Goal: Information Seeking & Learning: Learn about a topic

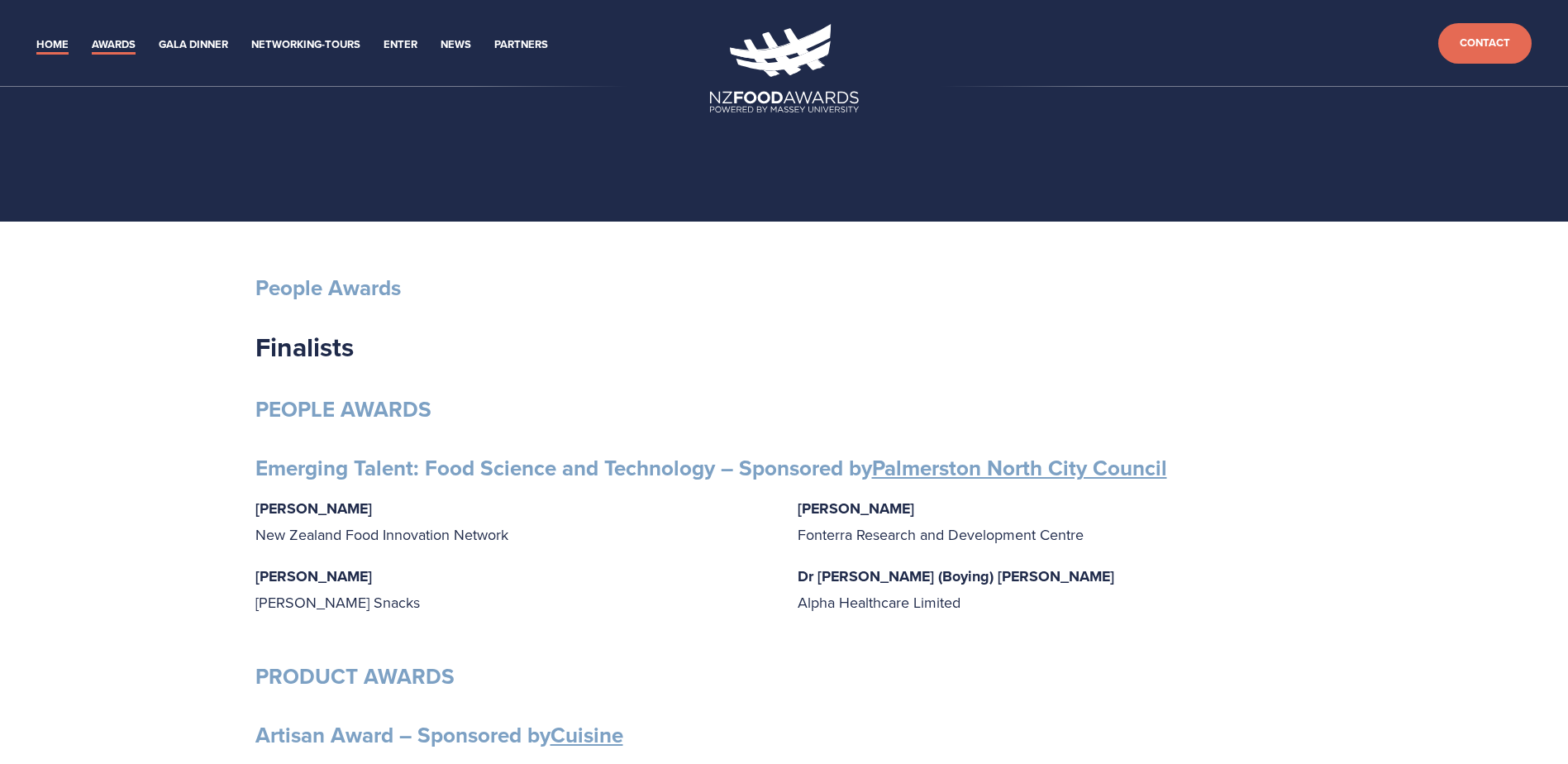
click at [52, 42] on link "Home" at bounding box center [53, 45] width 33 height 19
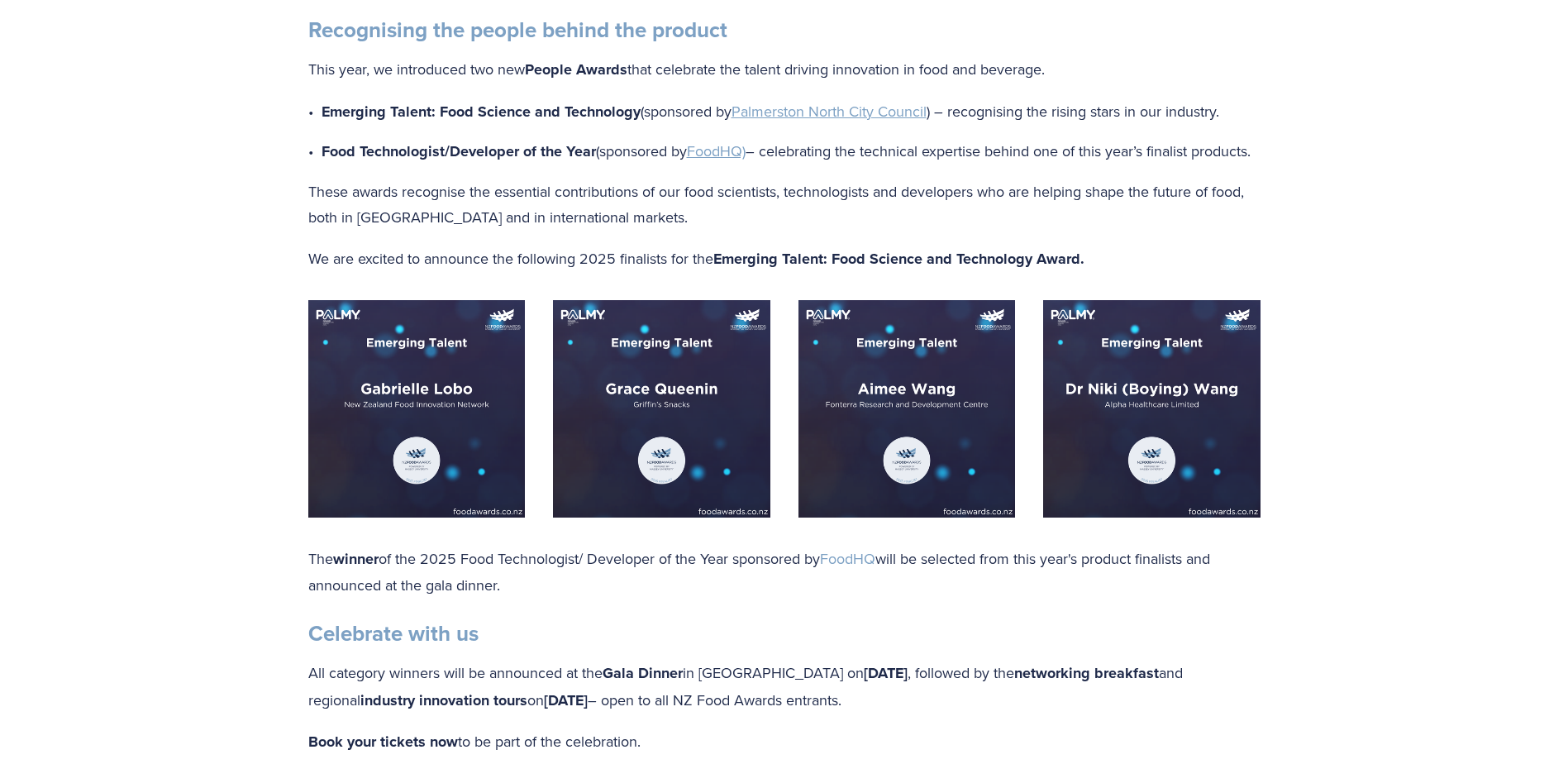
scroll to position [1314, 0]
click at [405, 432] on img at bounding box center [416, 409] width 217 height 217
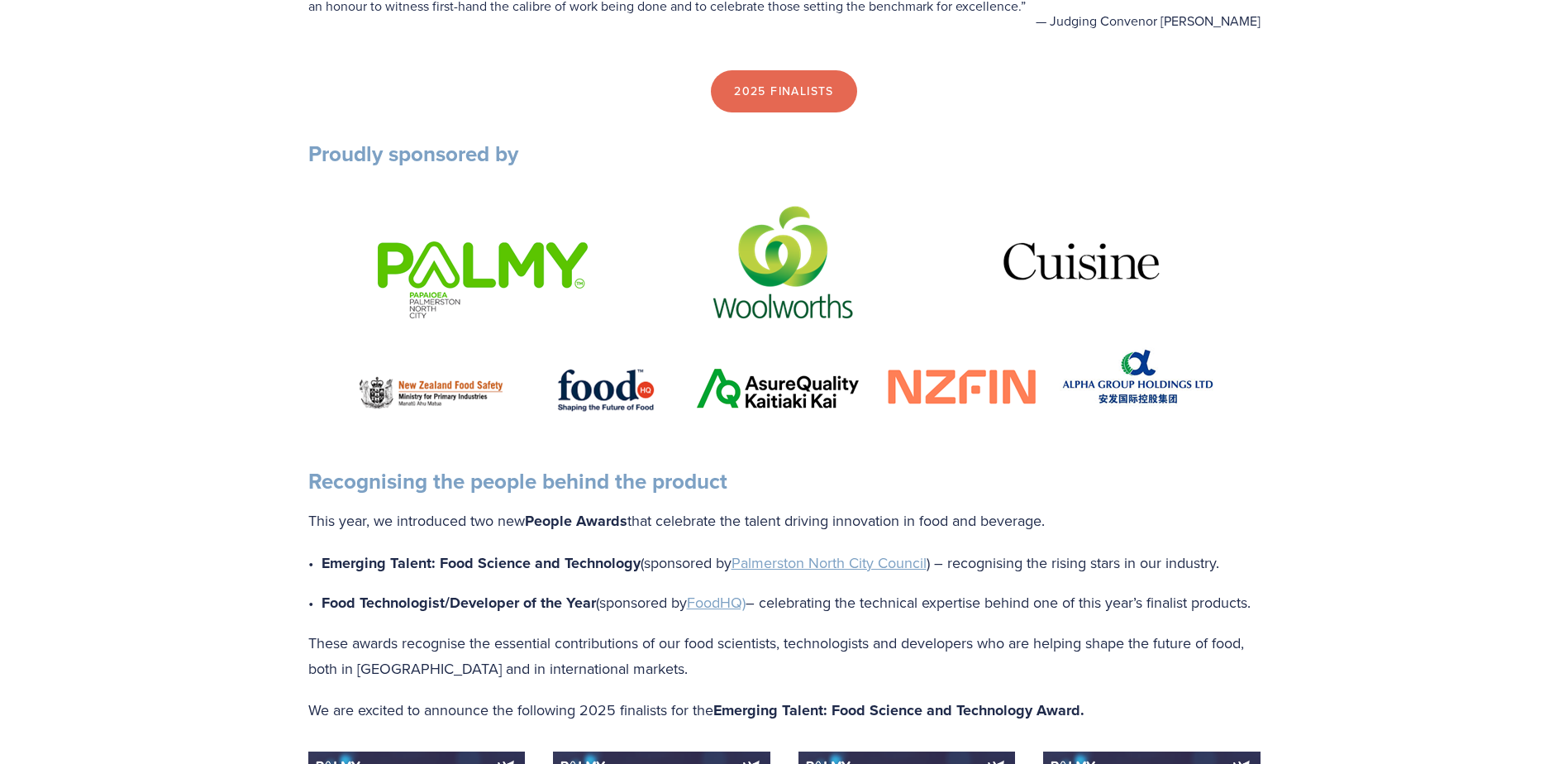
scroll to position [503, 0]
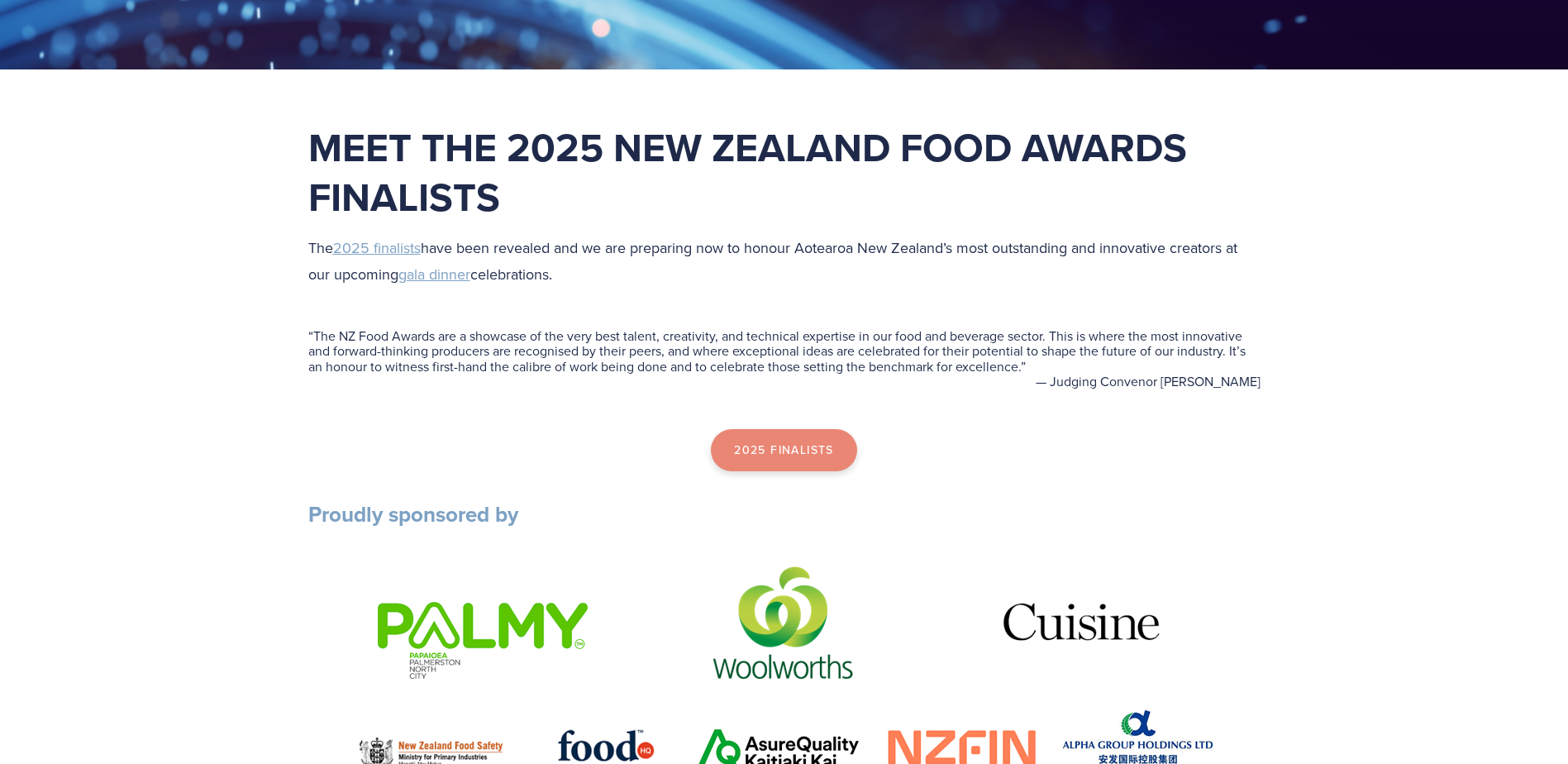
click at [784, 448] on link "2025 Finalists" at bounding box center [784, 450] width 147 height 43
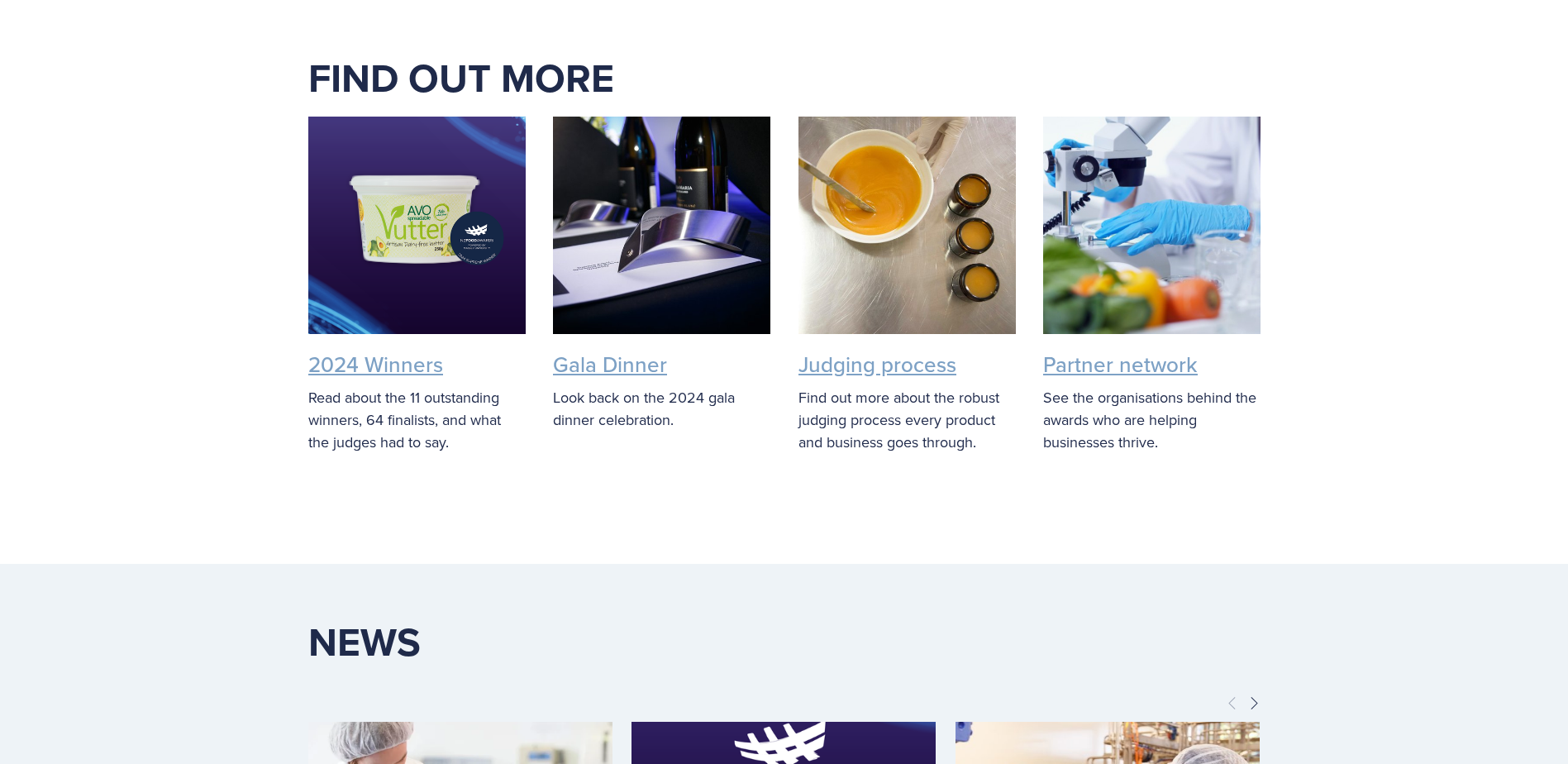
scroll to position [3135, 0]
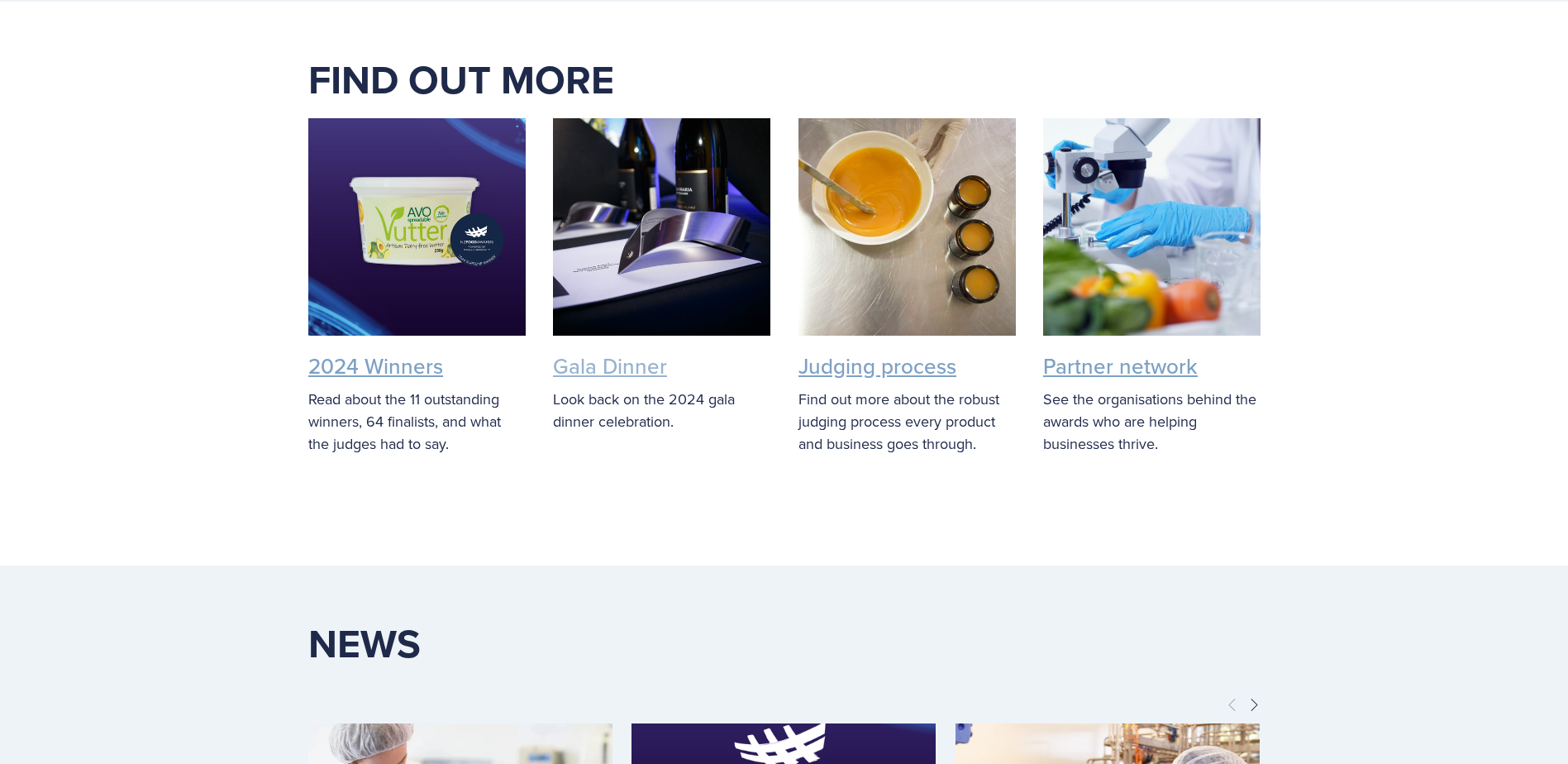
click at [624, 372] on link "Gala Dinner" at bounding box center [610, 366] width 114 height 31
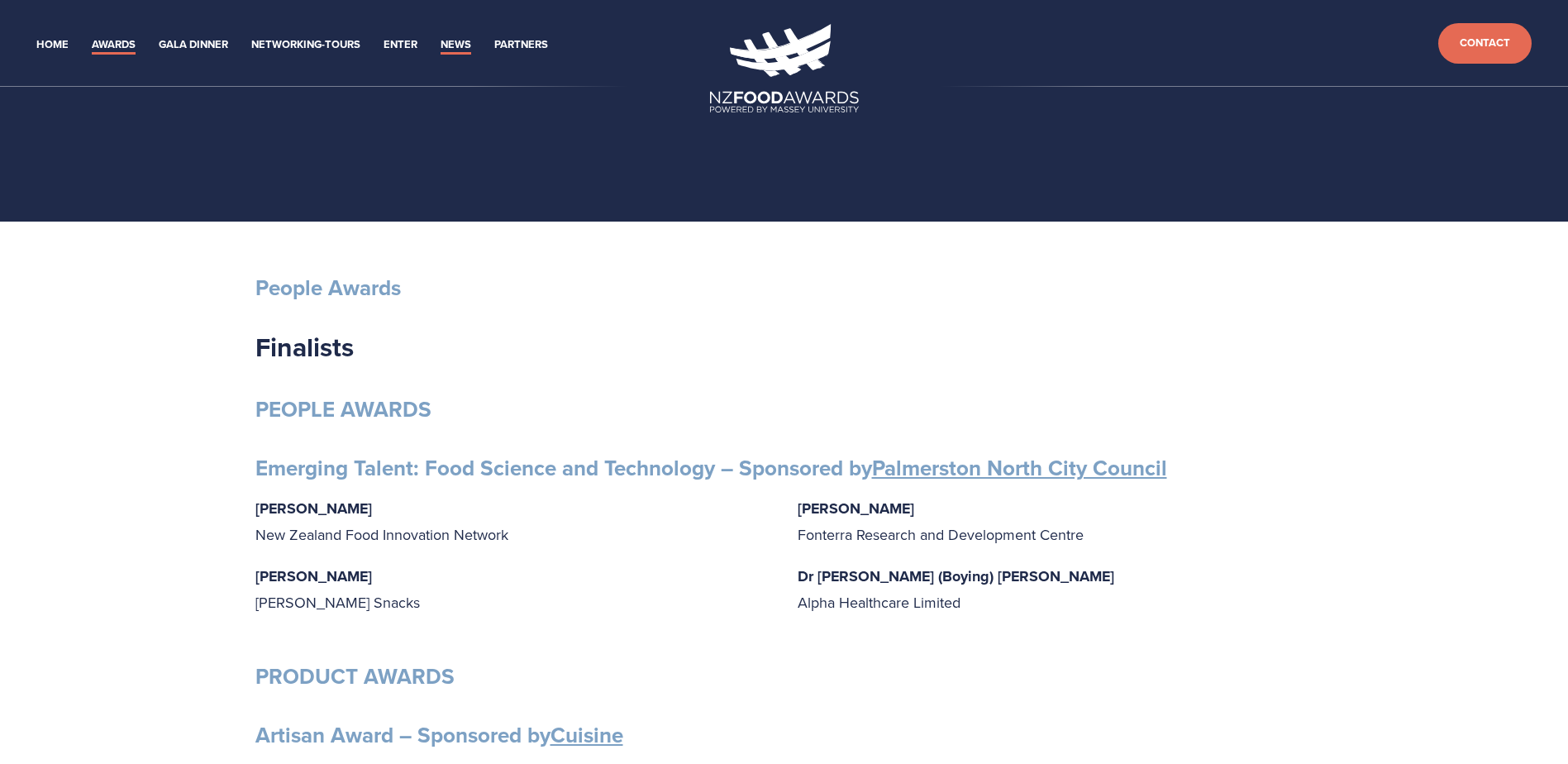
click at [454, 41] on link "News" at bounding box center [456, 45] width 31 height 19
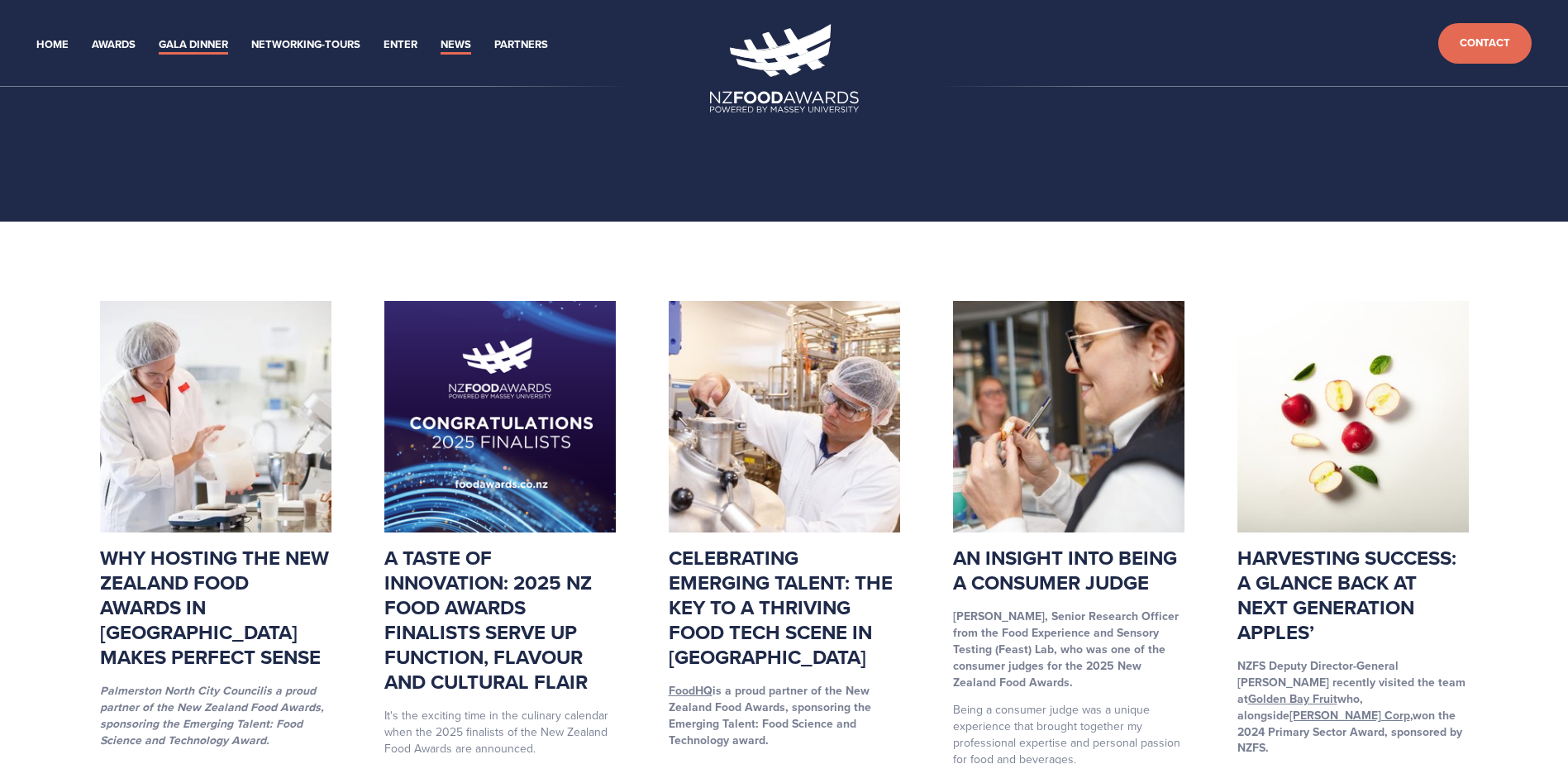
click at [186, 45] on link "Gala Dinner" at bounding box center [193, 45] width 69 height 19
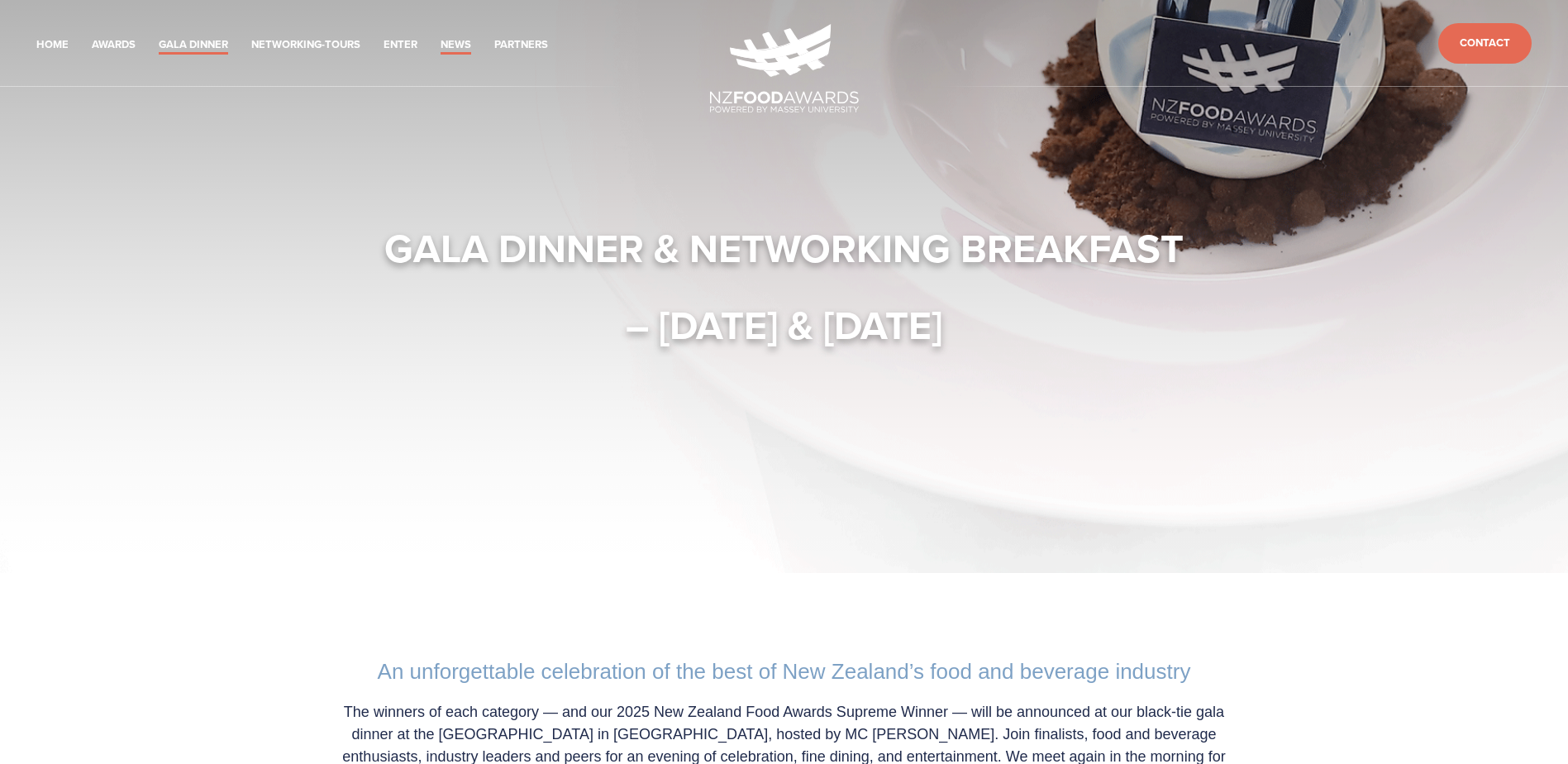
click at [455, 48] on link "News" at bounding box center [456, 45] width 31 height 19
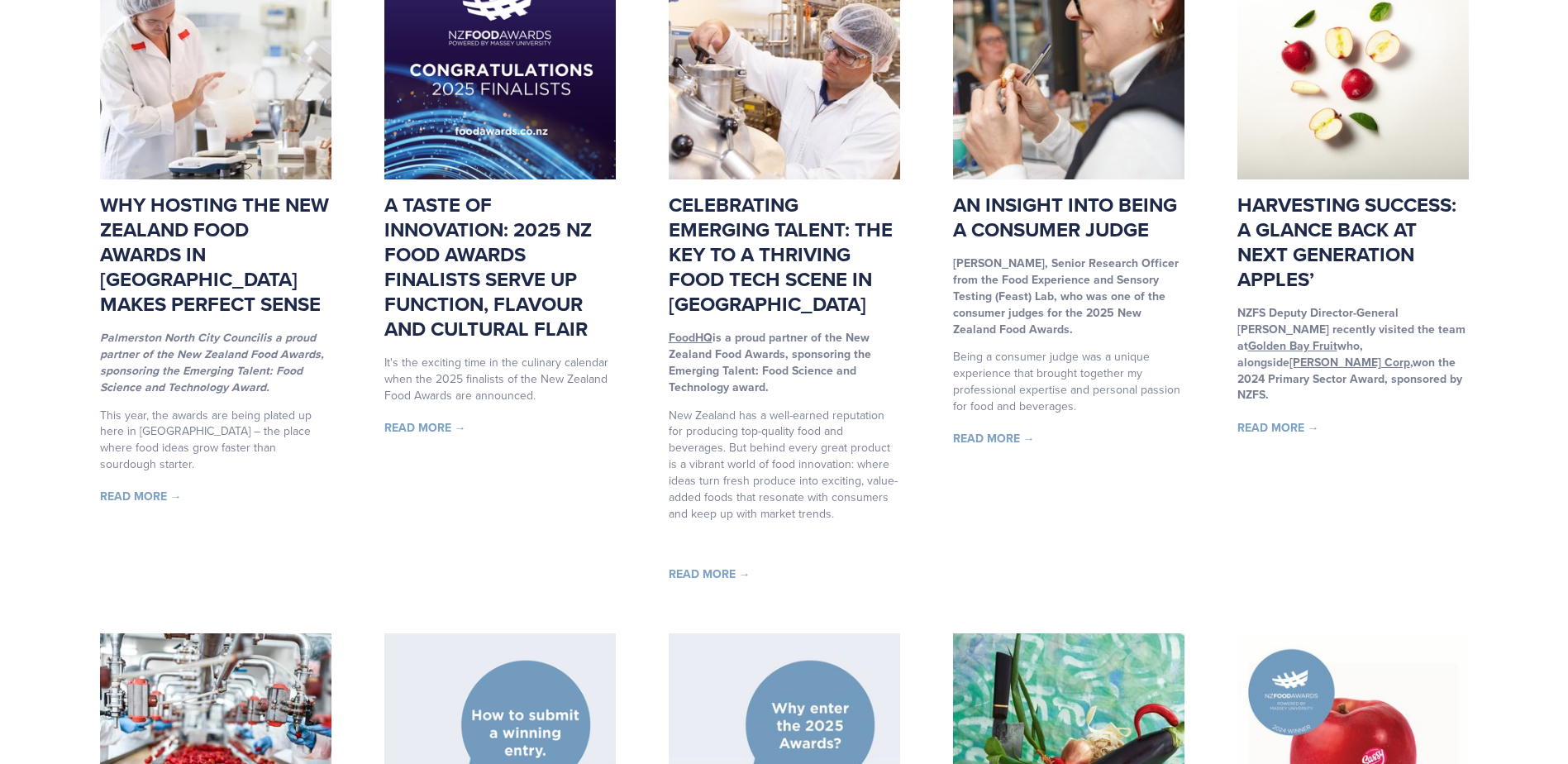
scroll to position [357, 0]
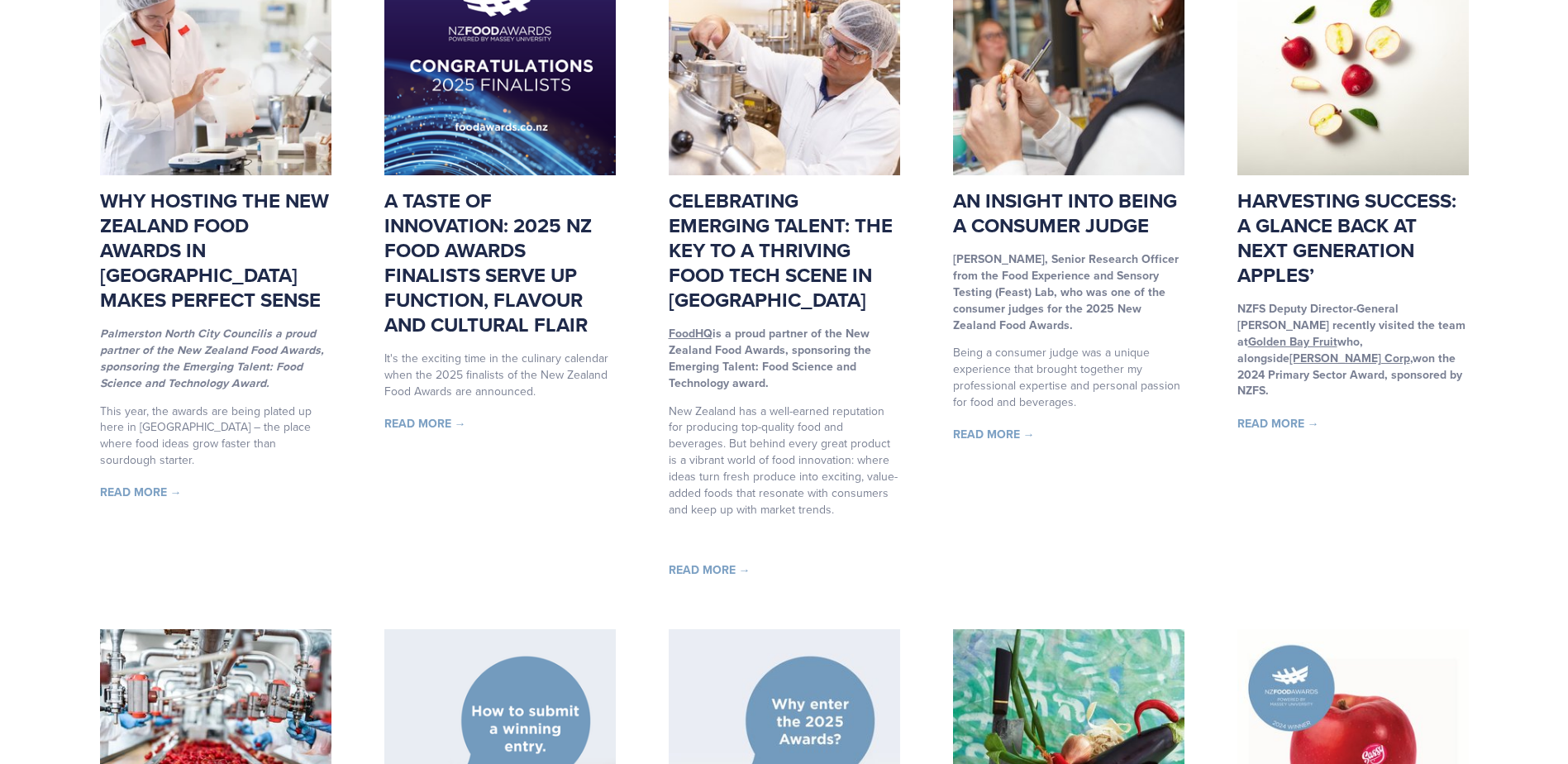
click at [151, 484] on link "Read More →" at bounding box center [141, 491] width 82 height 17
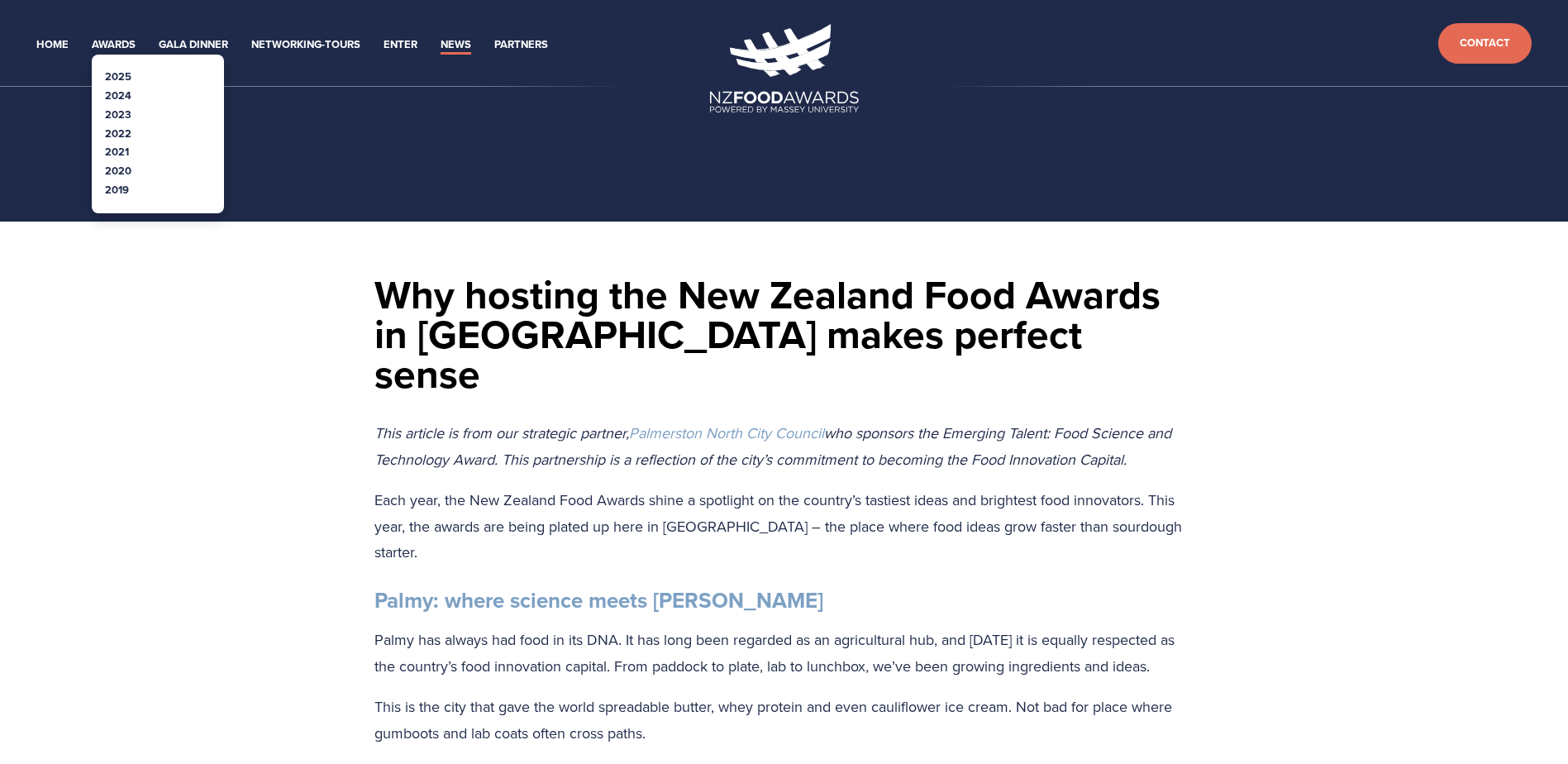
click at [122, 190] on link "2019" at bounding box center [117, 189] width 24 height 16
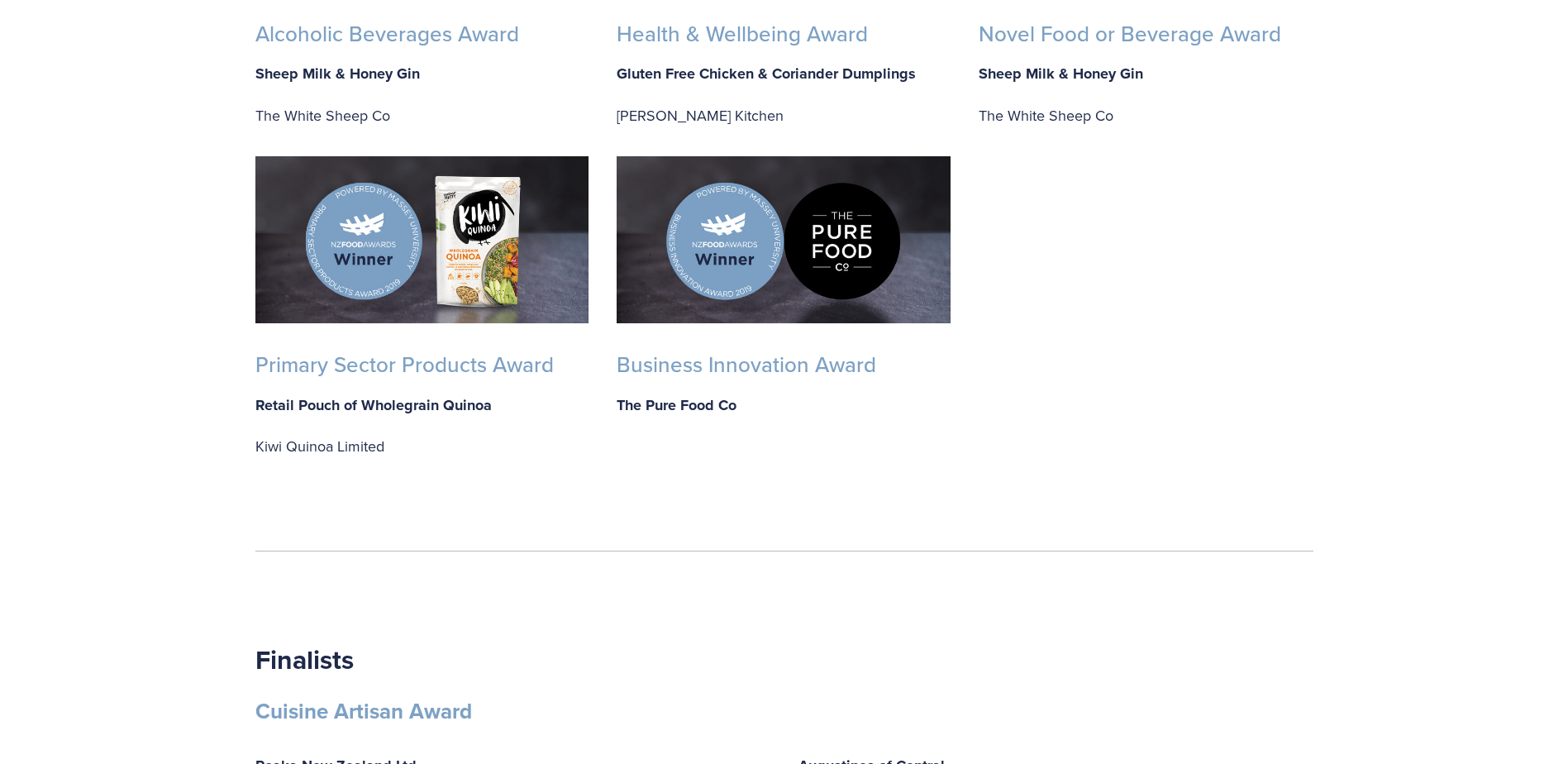
scroll to position [1185, 0]
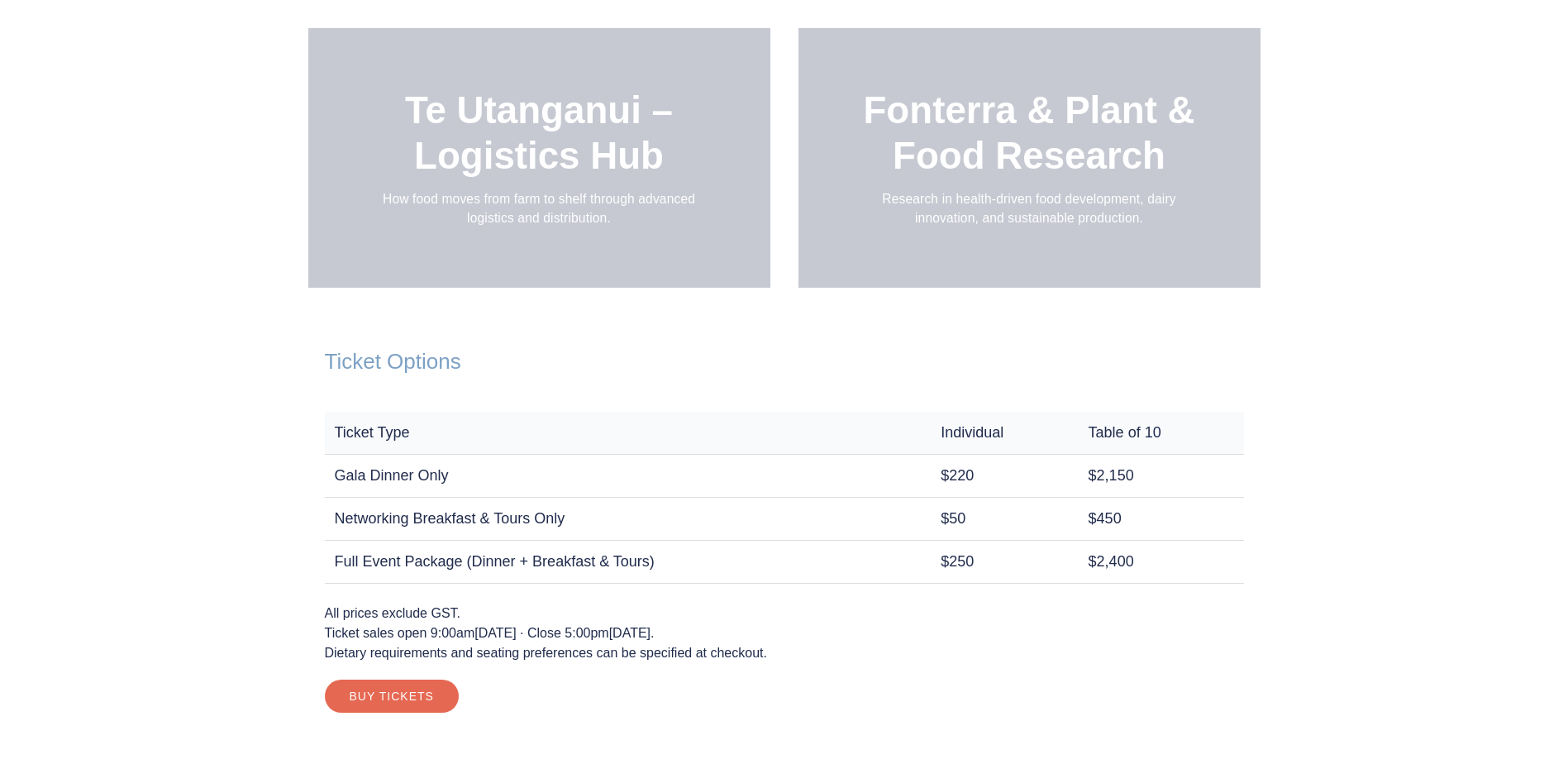
scroll to position [2009, 0]
